Goal: Task Accomplishment & Management: Use online tool/utility

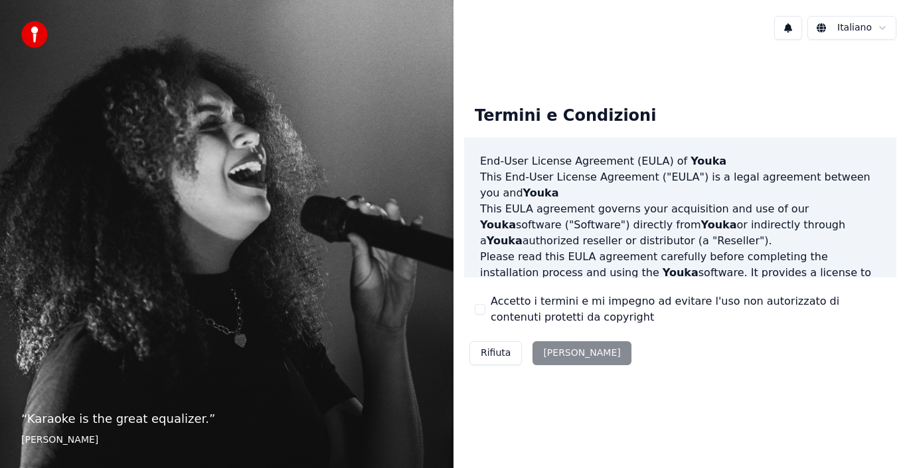
click at [565, 354] on div "Rifiuta [PERSON_NAME]" at bounding box center [550, 353] width 173 height 35
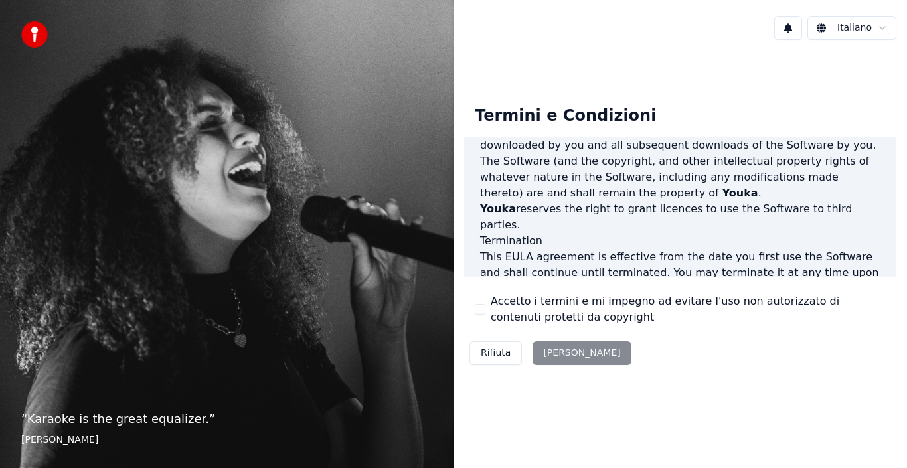
scroll to position [911, 0]
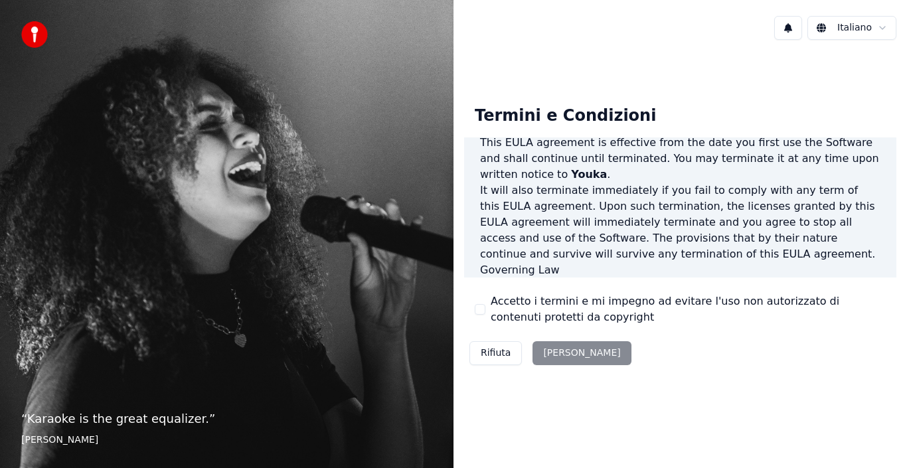
click at [548, 354] on div "Rifiuta [PERSON_NAME]" at bounding box center [550, 353] width 173 height 35
click at [481, 309] on button "Accetto i termini e mi impegno ad evitare l'uso non autorizzato di contenuti pr…" at bounding box center [480, 309] width 11 height 11
click at [554, 353] on button "[PERSON_NAME]" at bounding box center [581, 353] width 98 height 24
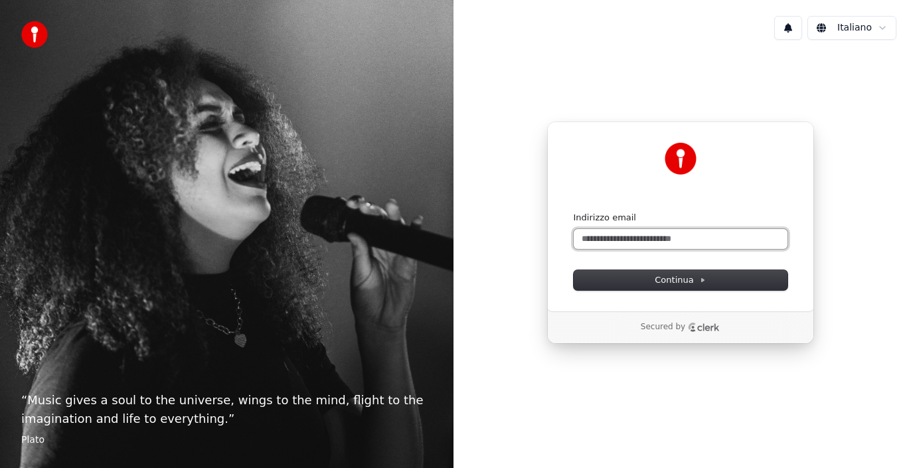
click at [598, 238] on input "Indirizzo email" at bounding box center [680, 239] width 214 height 20
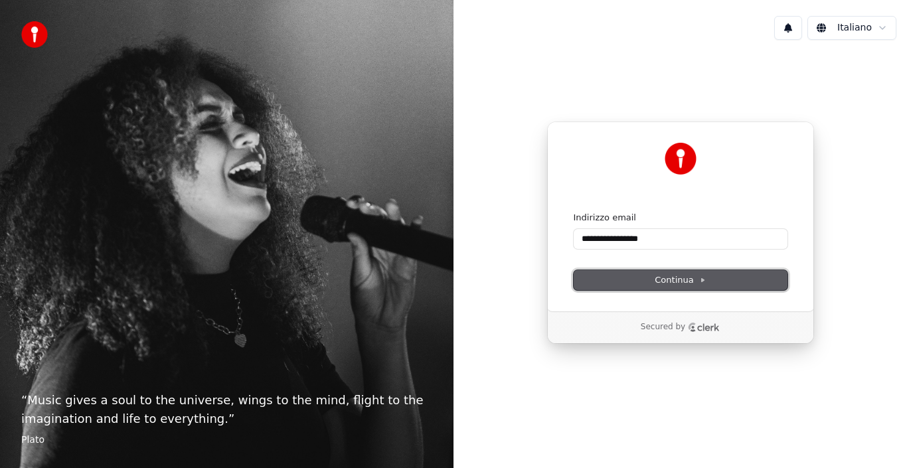
click at [686, 281] on span "Continua" at bounding box center [679, 280] width 50 height 12
type input "**********"
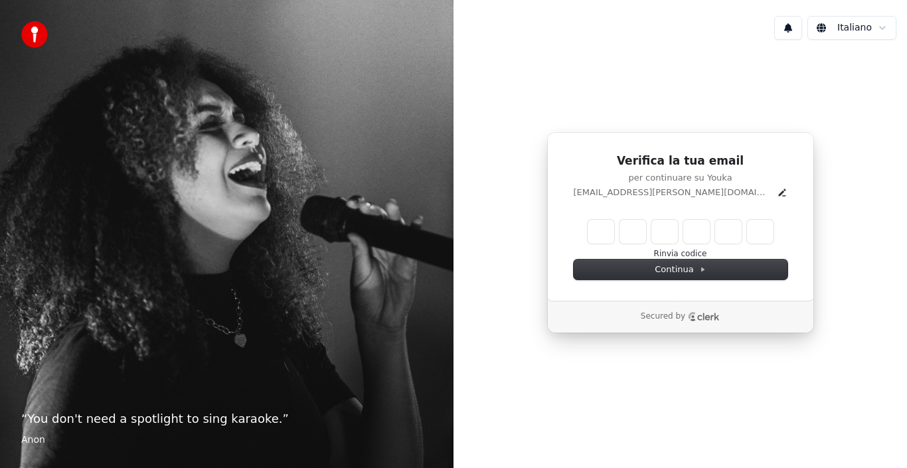
click at [600, 238] on input "Enter verification code" at bounding box center [680, 232] width 186 height 24
type input "******"
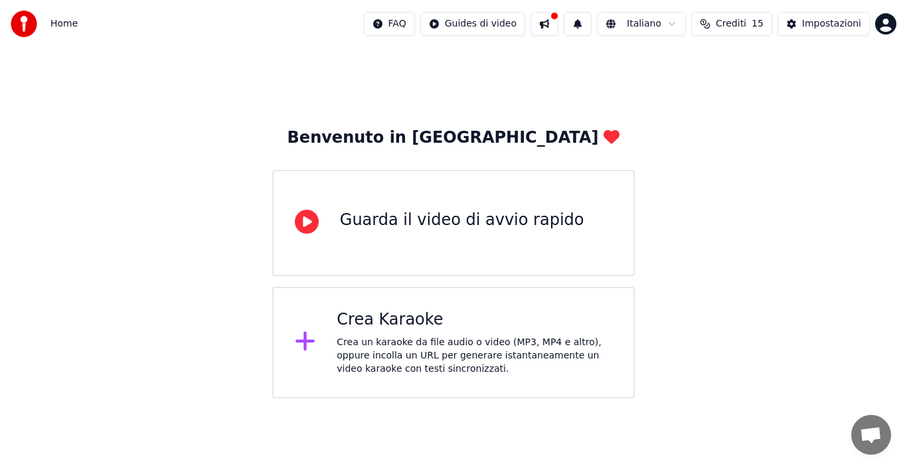
click at [456, 220] on div "Guarda il video di avvio rapido" at bounding box center [462, 220] width 244 height 21
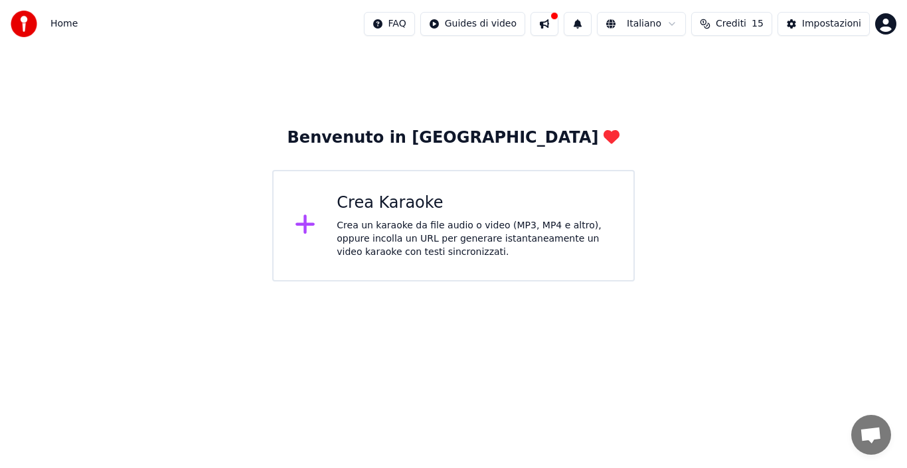
click at [462, 236] on div "Crea un karaoke da file audio o video (MP3, MP4 e altro), oppure incolla un URL…" at bounding box center [473, 239] width 275 height 40
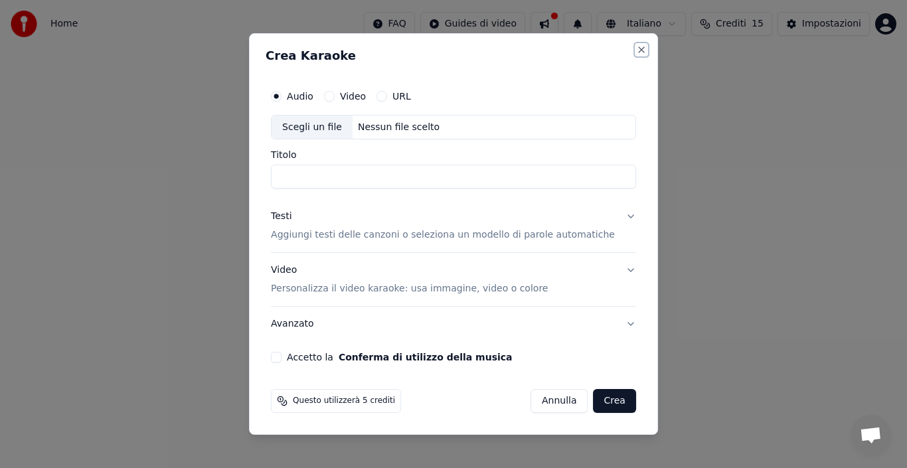
click at [636, 45] on button "Close" at bounding box center [641, 49] width 11 height 11
